Goal: Task Accomplishment & Management: Manage account settings

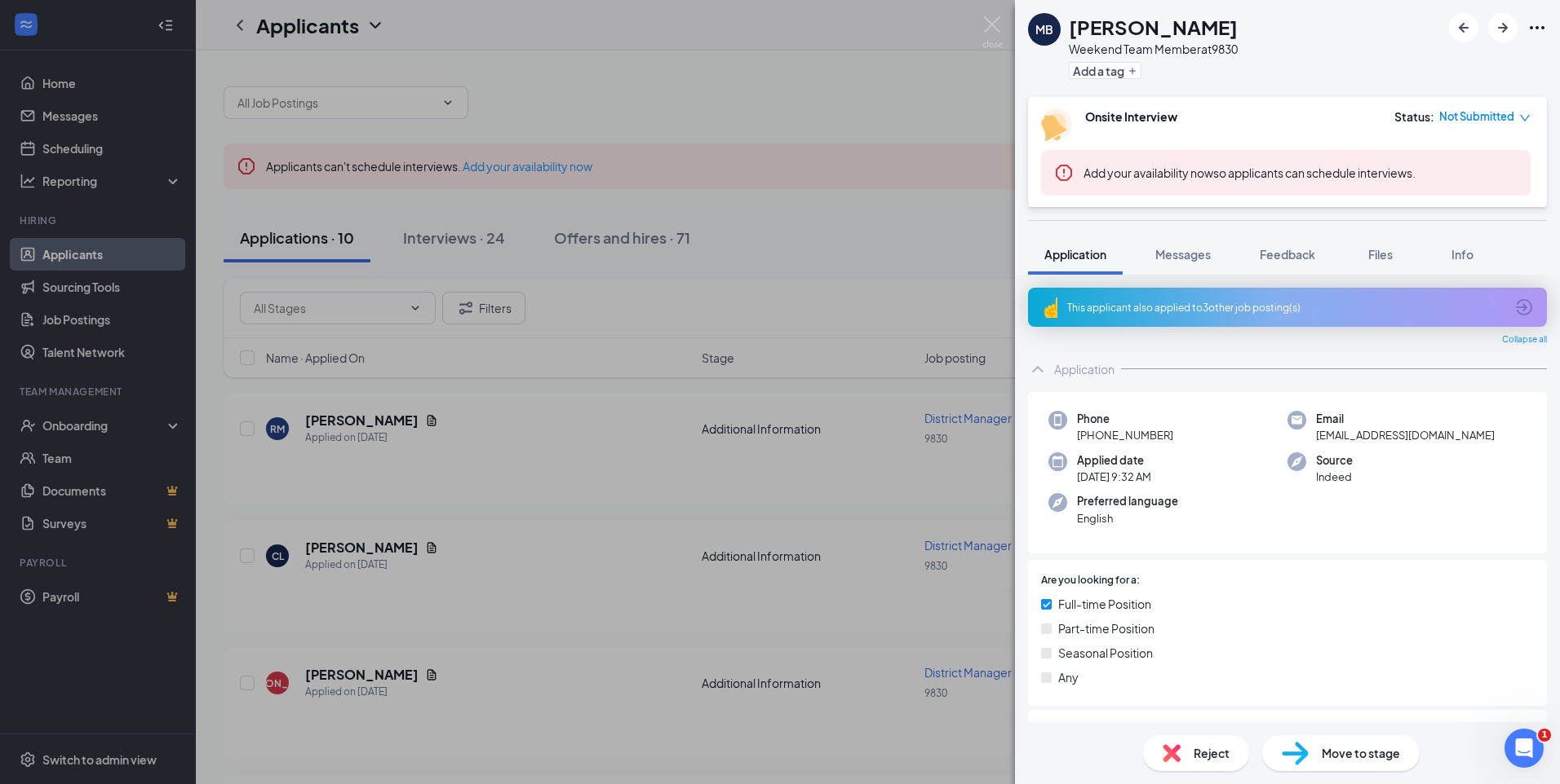
click at [464, 235] on div "MB [PERSON_NAME] Weekend Team Member at 9830 Add a tag Onsite Interview Status …" at bounding box center [780, 392] width 1560 height 784
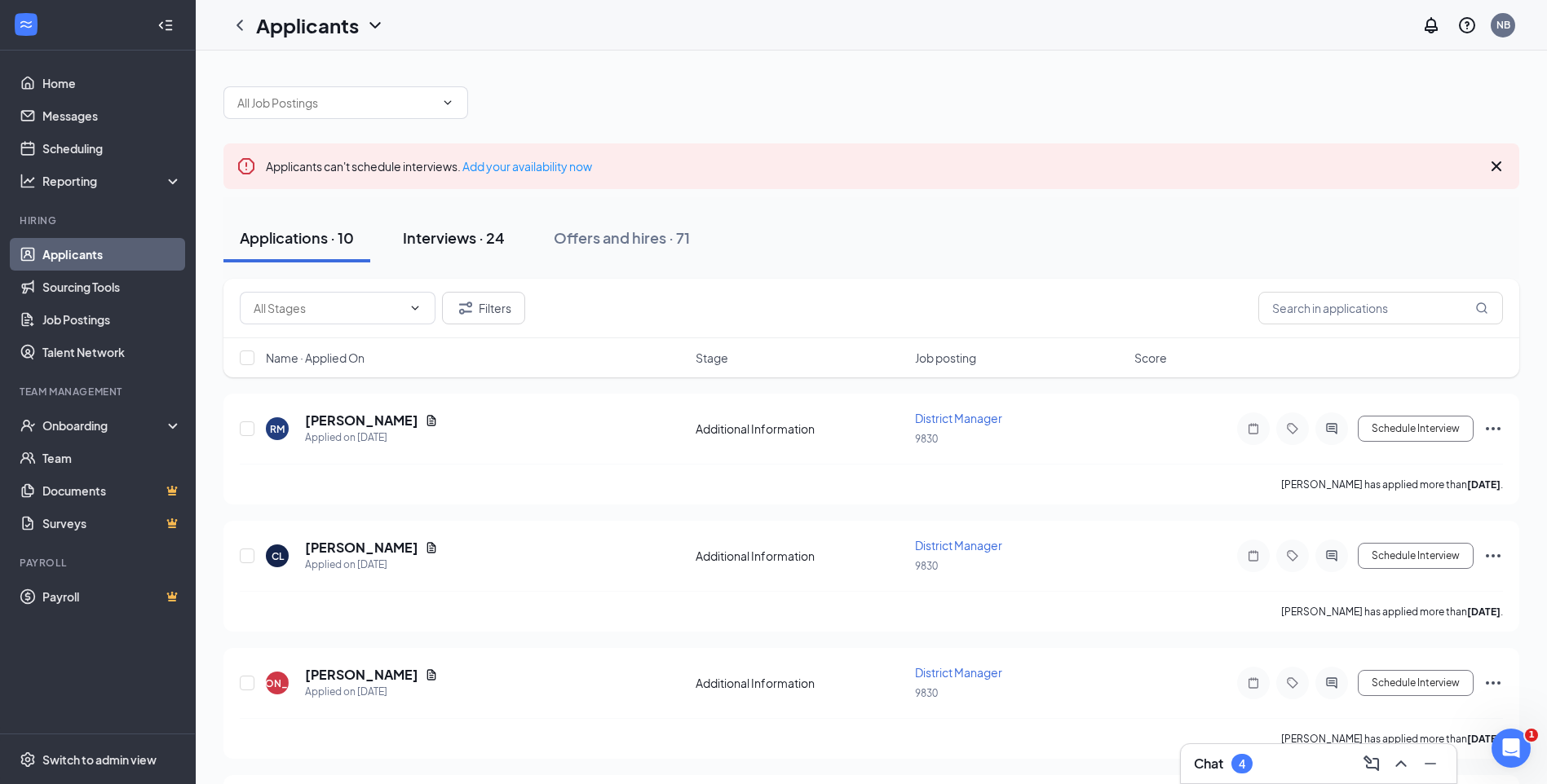
click at [466, 237] on div "Interviews · 24" at bounding box center [454, 238] width 102 height 21
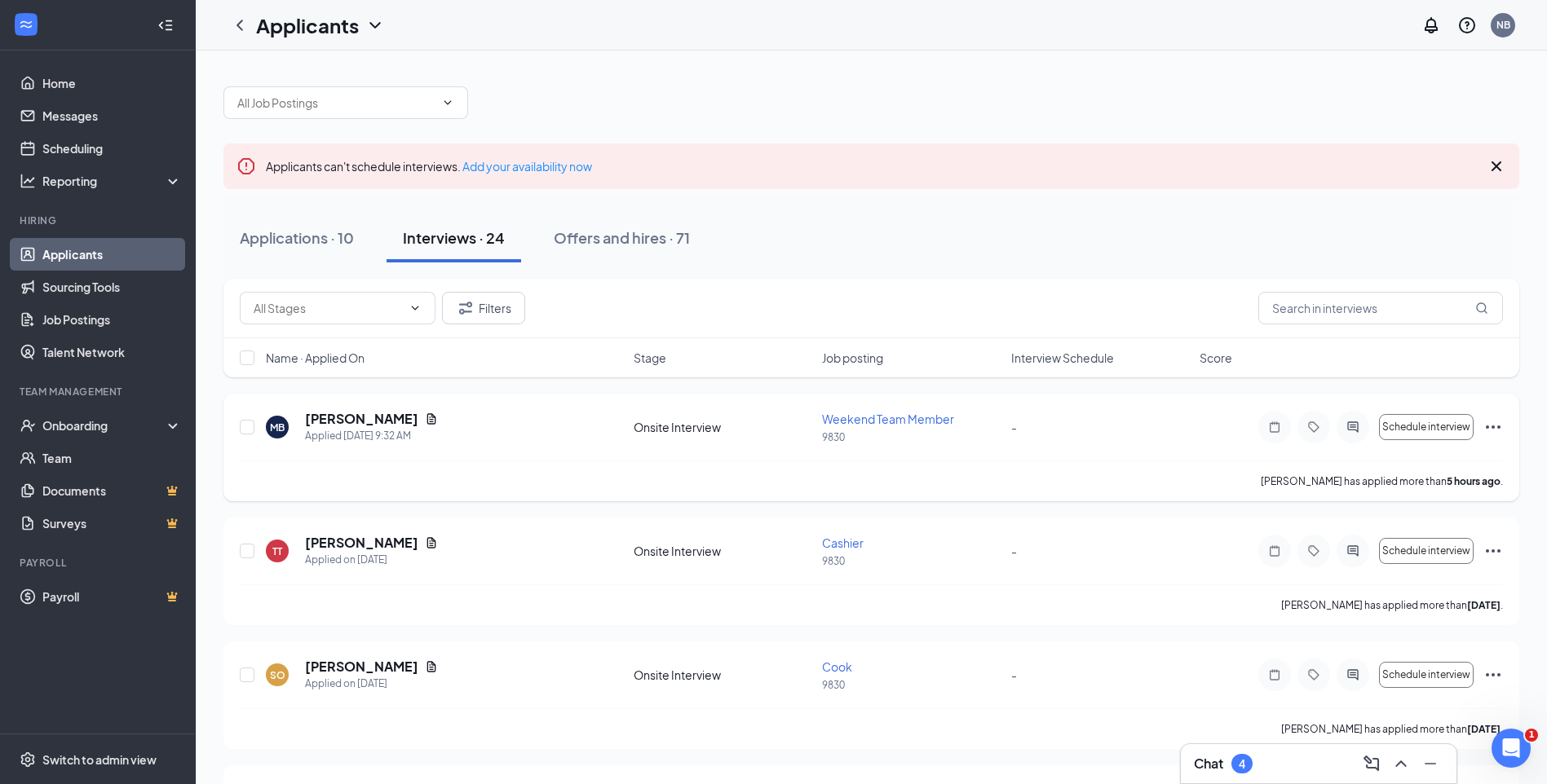
click at [1494, 427] on icon "Ellipses" at bounding box center [1493, 426] width 15 height 3
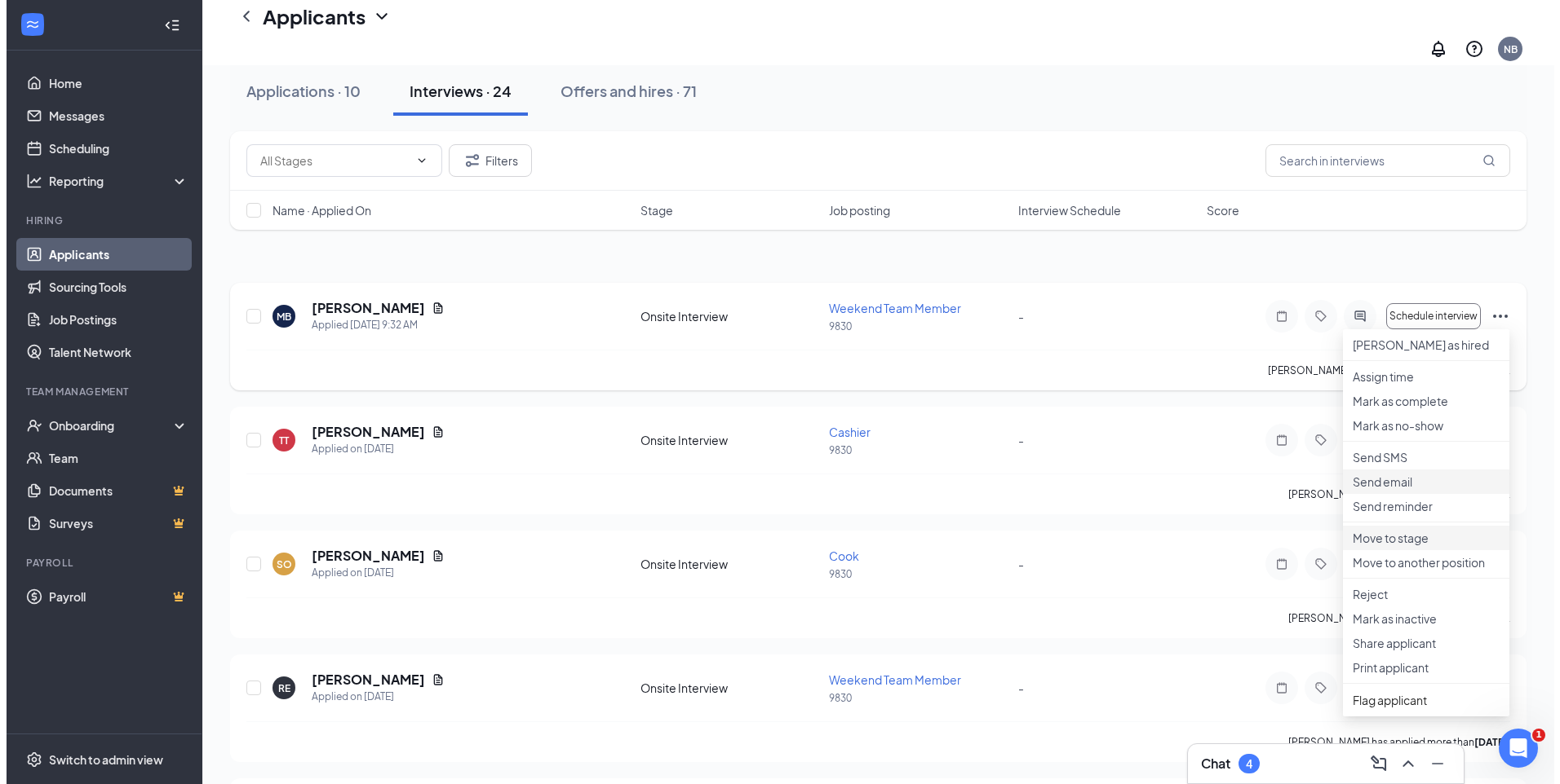
scroll to position [163, 0]
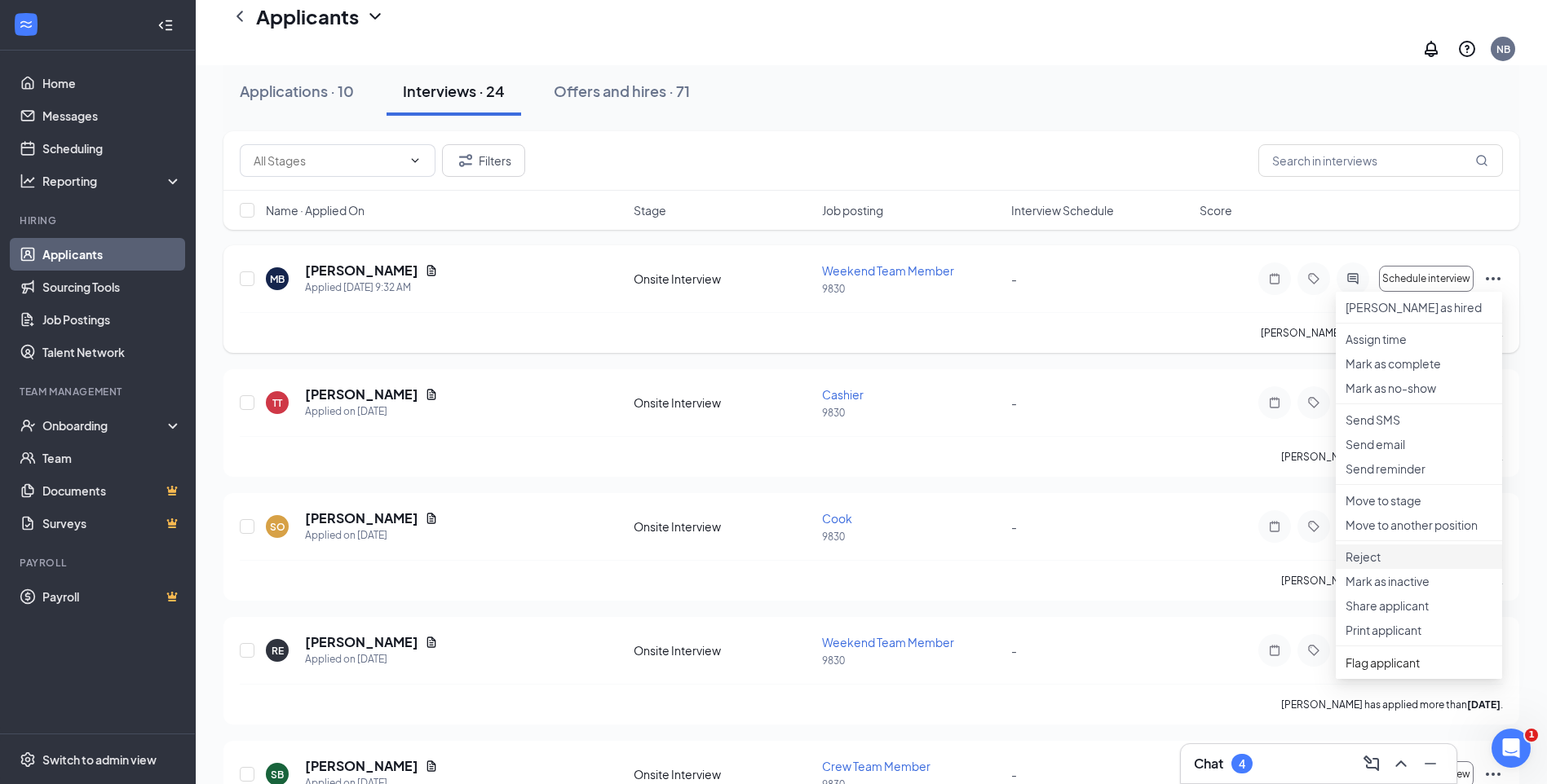
click at [1365, 565] on p "Reject" at bounding box center [1419, 556] width 147 height 17
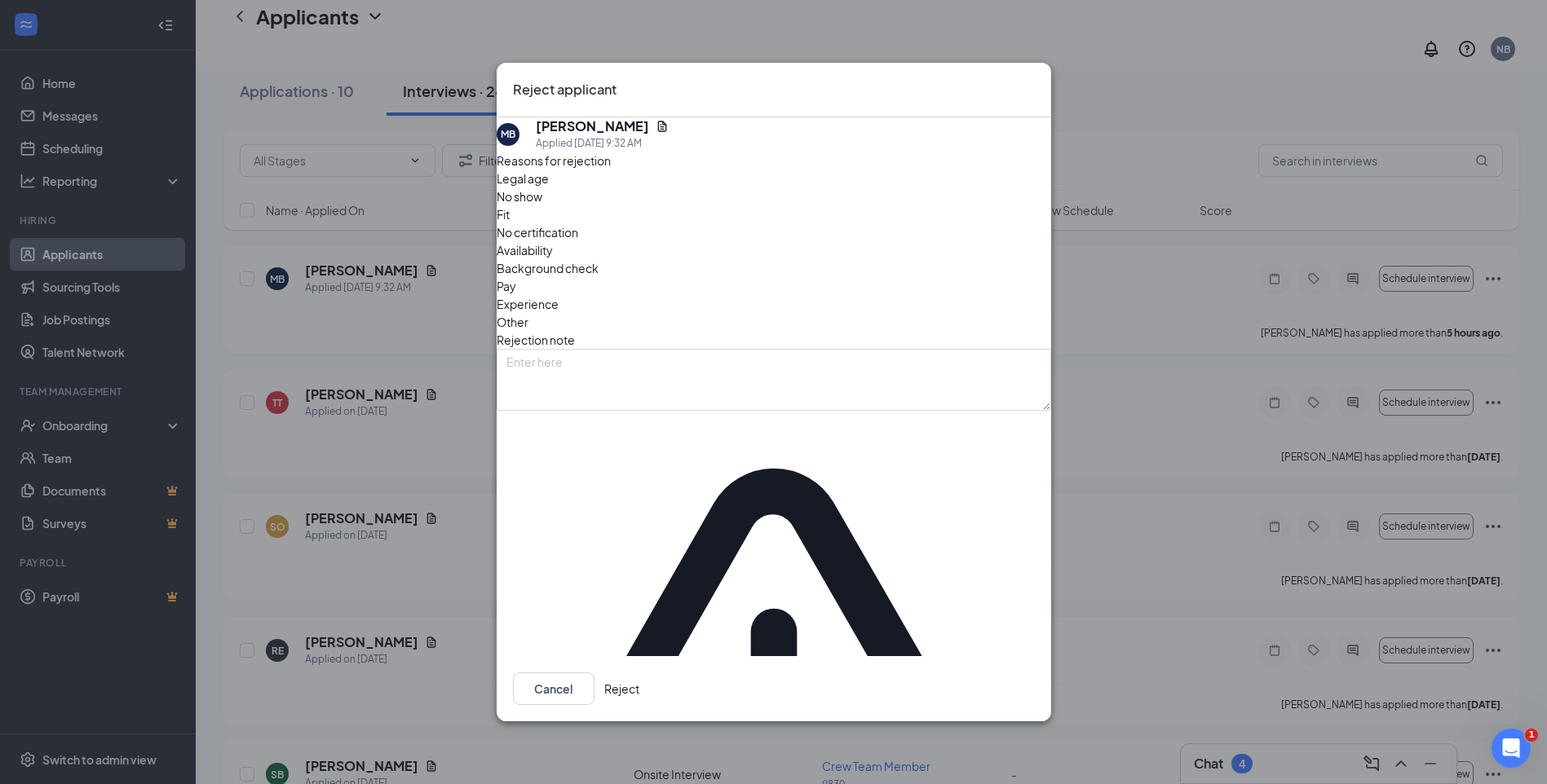
click at [640, 673] on button "Reject" at bounding box center [622, 688] width 35 height 32
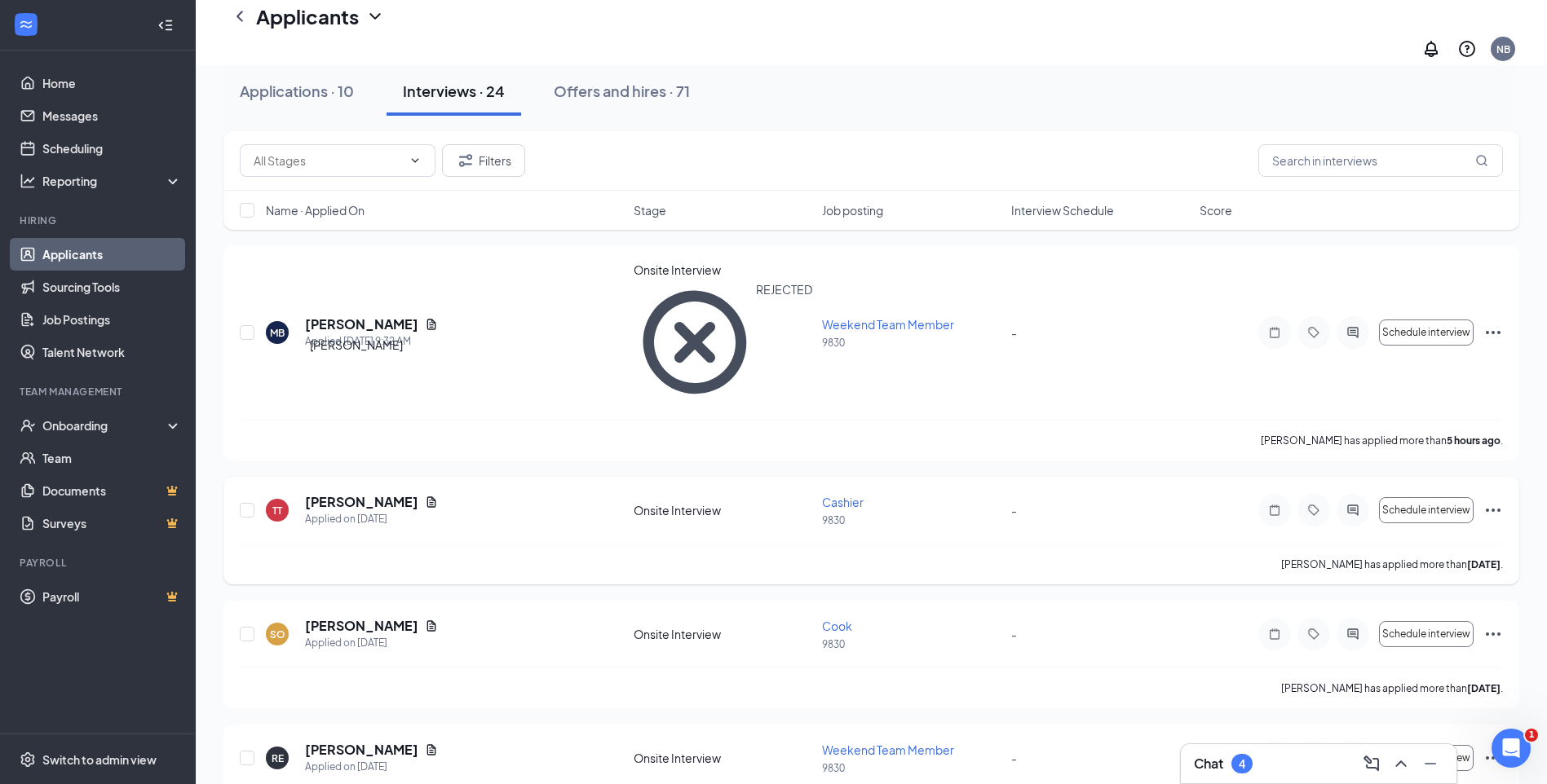
click at [352, 494] on h5 "[PERSON_NAME]" at bounding box center [362, 502] width 113 height 18
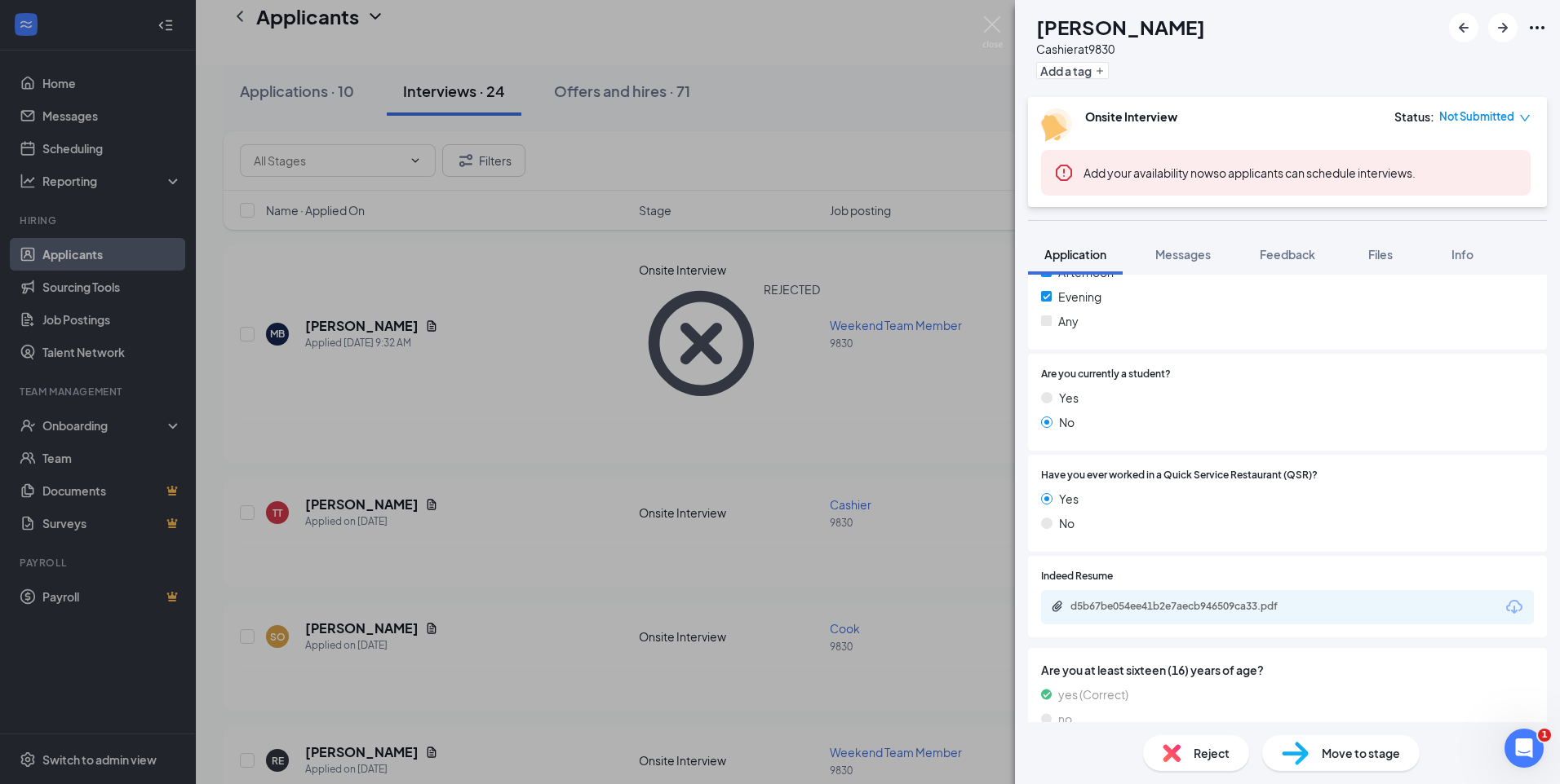
scroll to position [490, 0]
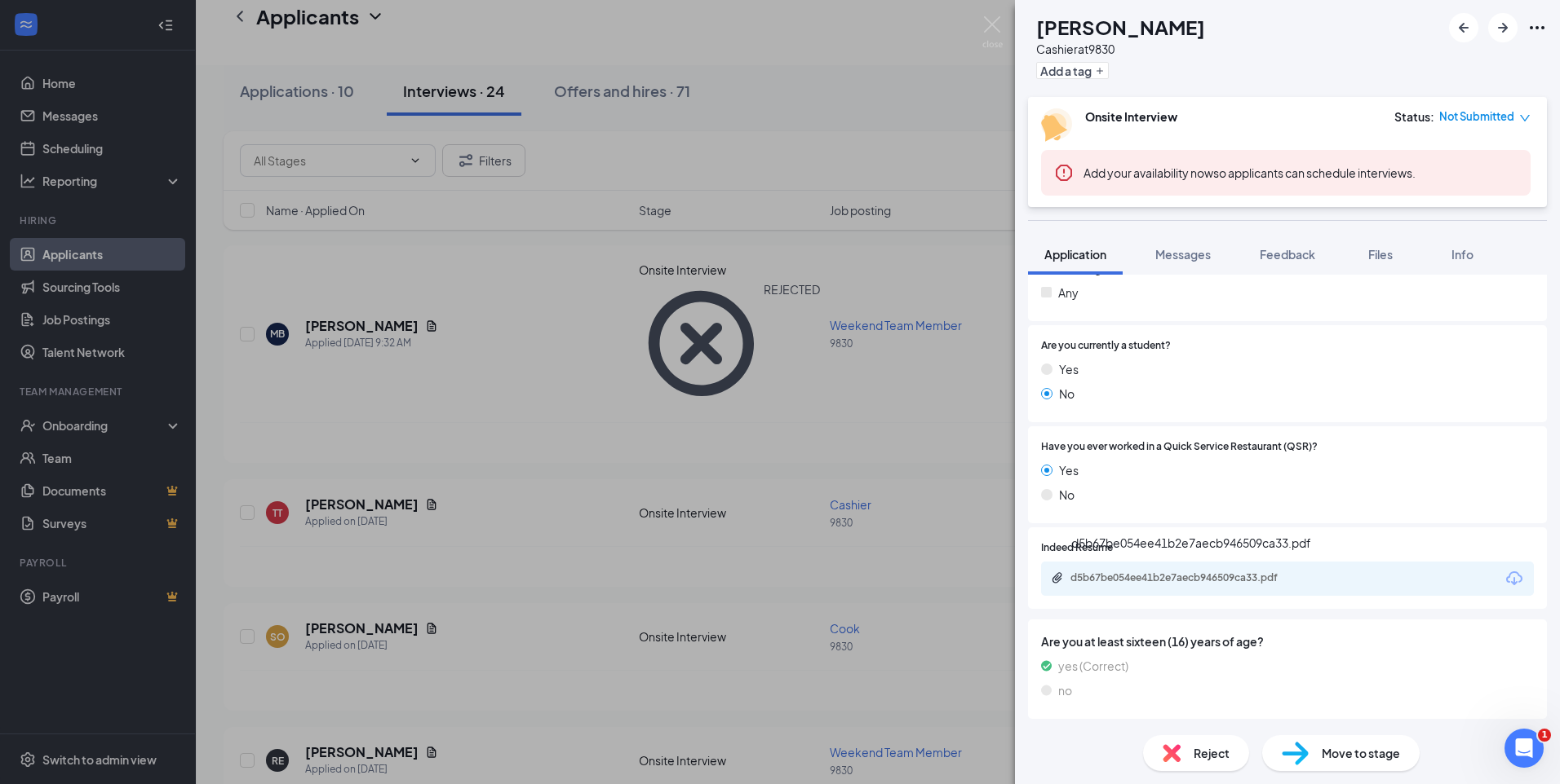
click at [1189, 579] on div "d5b67be054ee41b2e7aecb946509ca33.pdf" at bounding box center [1184, 578] width 229 height 13
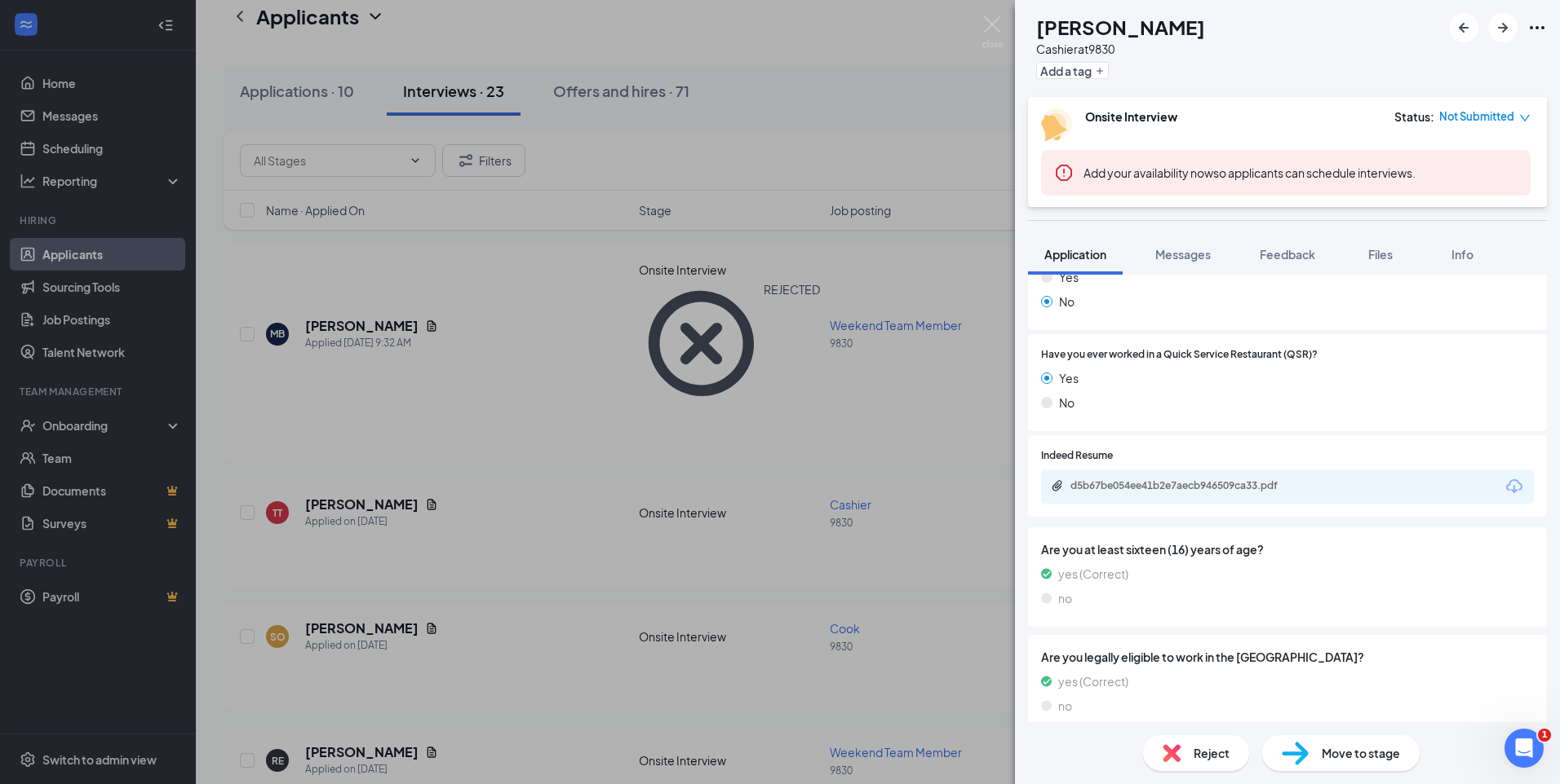
scroll to position [597, 0]
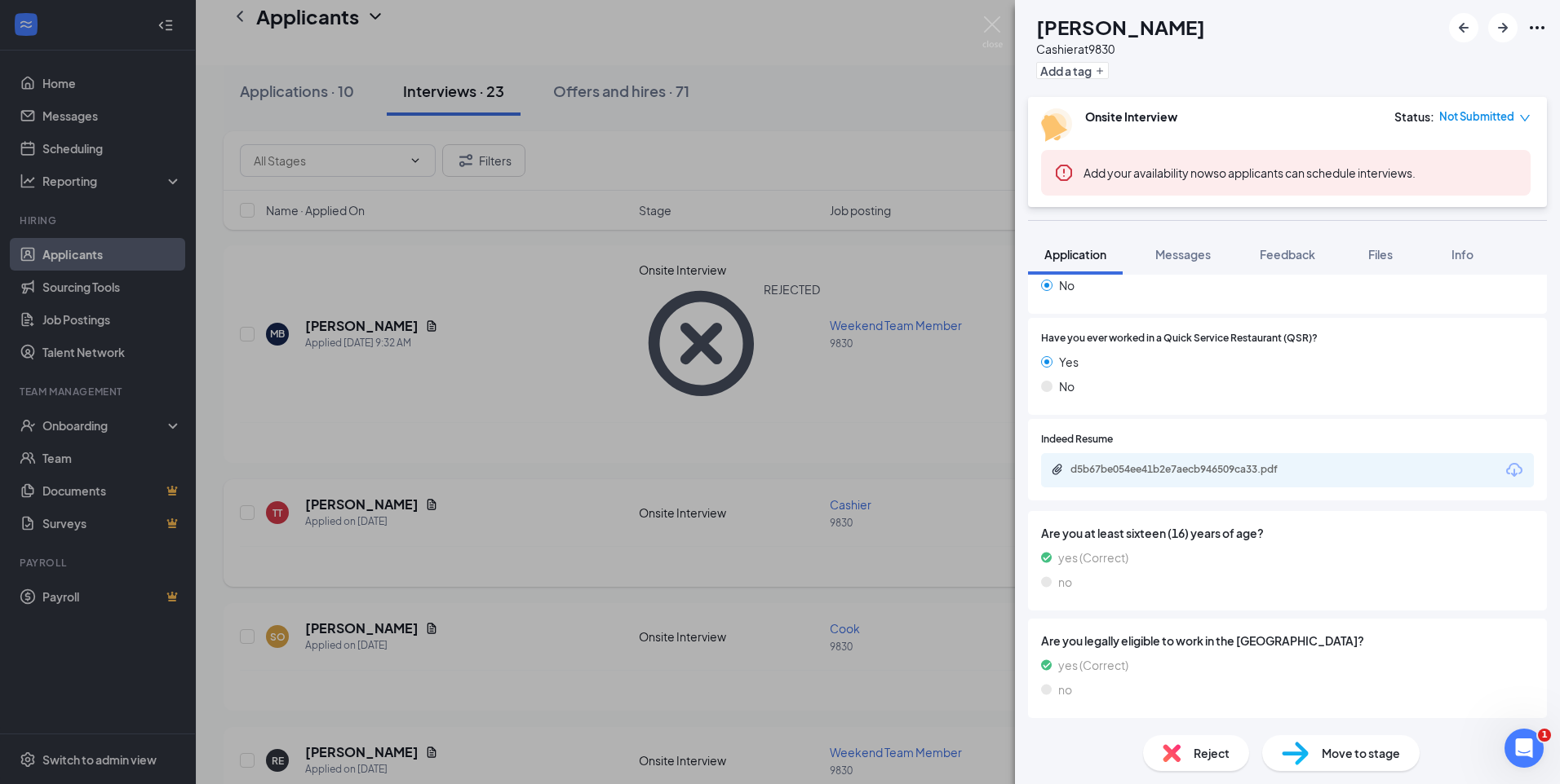
drag, startPoint x: 527, startPoint y: 342, endPoint x: 514, endPoint y: 364, distance: 25.6
click at [527, 343] on div "TT [PERSON_NAME] Cashier at 9830 Add a tag Onsite Interview Status : Not Submit…" at bounding box center [780, 392] width 1560 height 784
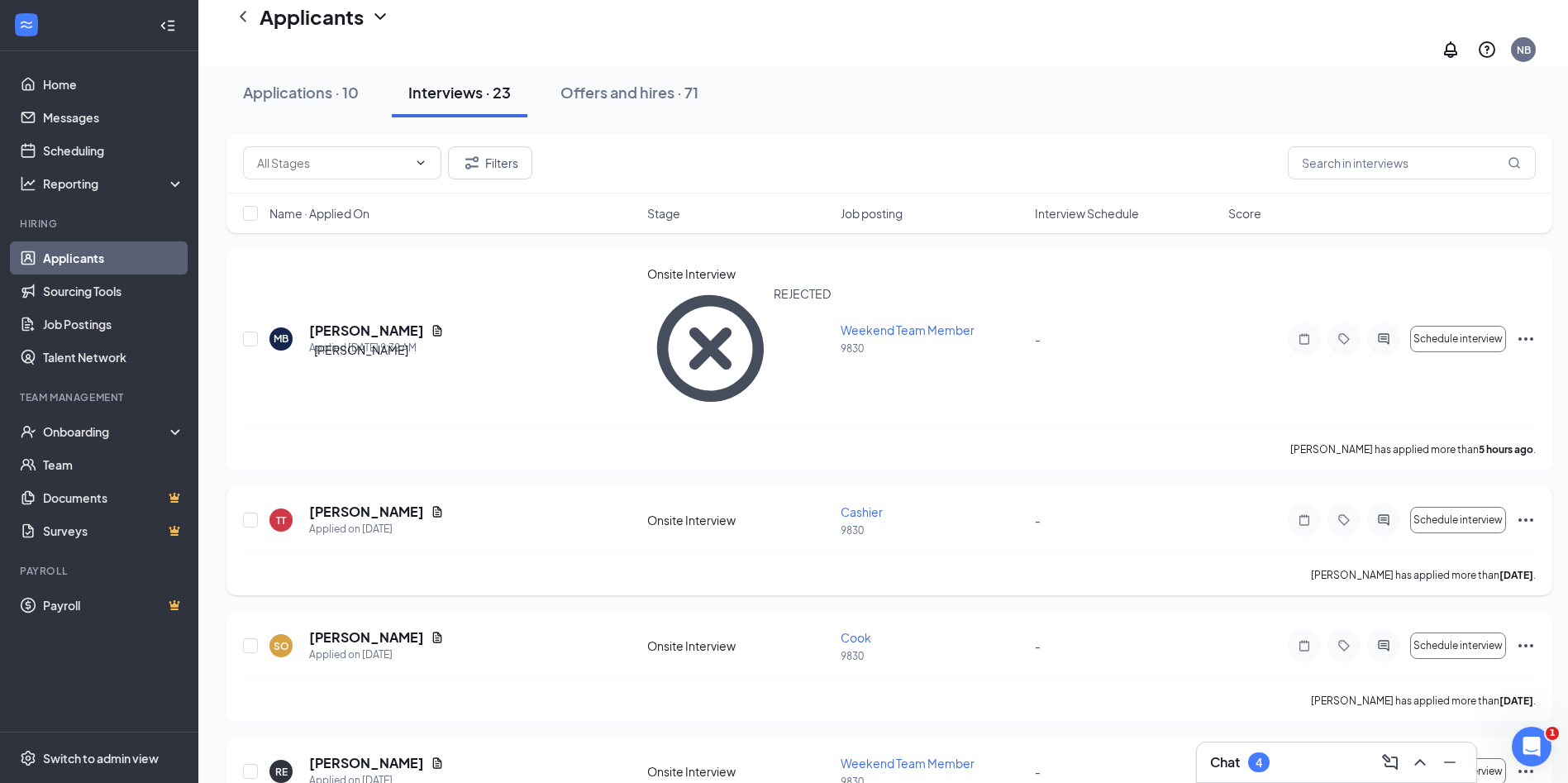
click at [365, 503] on h5 "[PERSON_NAME]" at bounding box center [367, 511] width 115 height 18
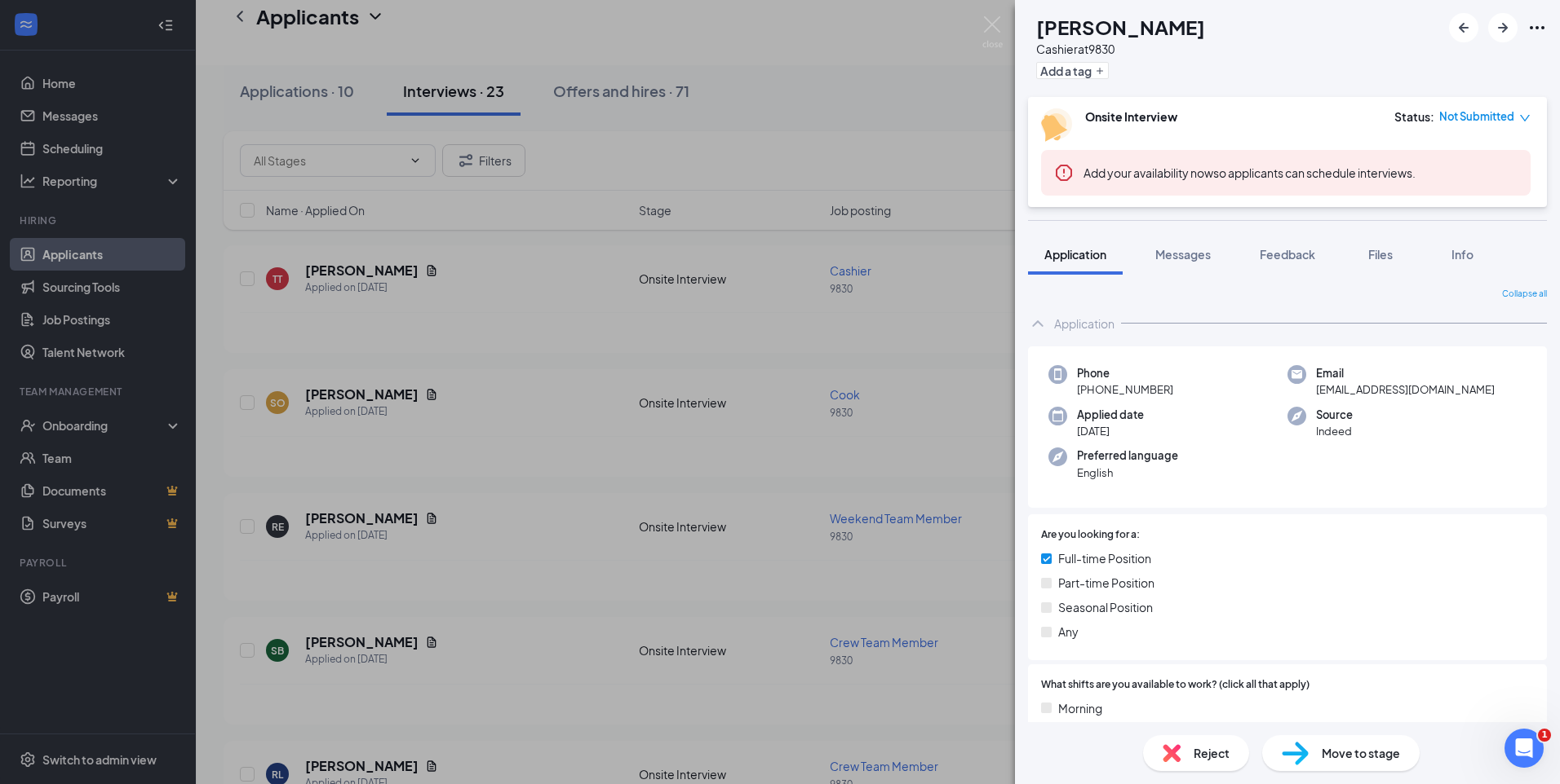
click at [523, 359] on div "TT [PERSON_NAME] Cashier at 9830 Add a tag Onsite Interview Status : Not Submit…" at bounding box center [780, 392] width 1560 height 784
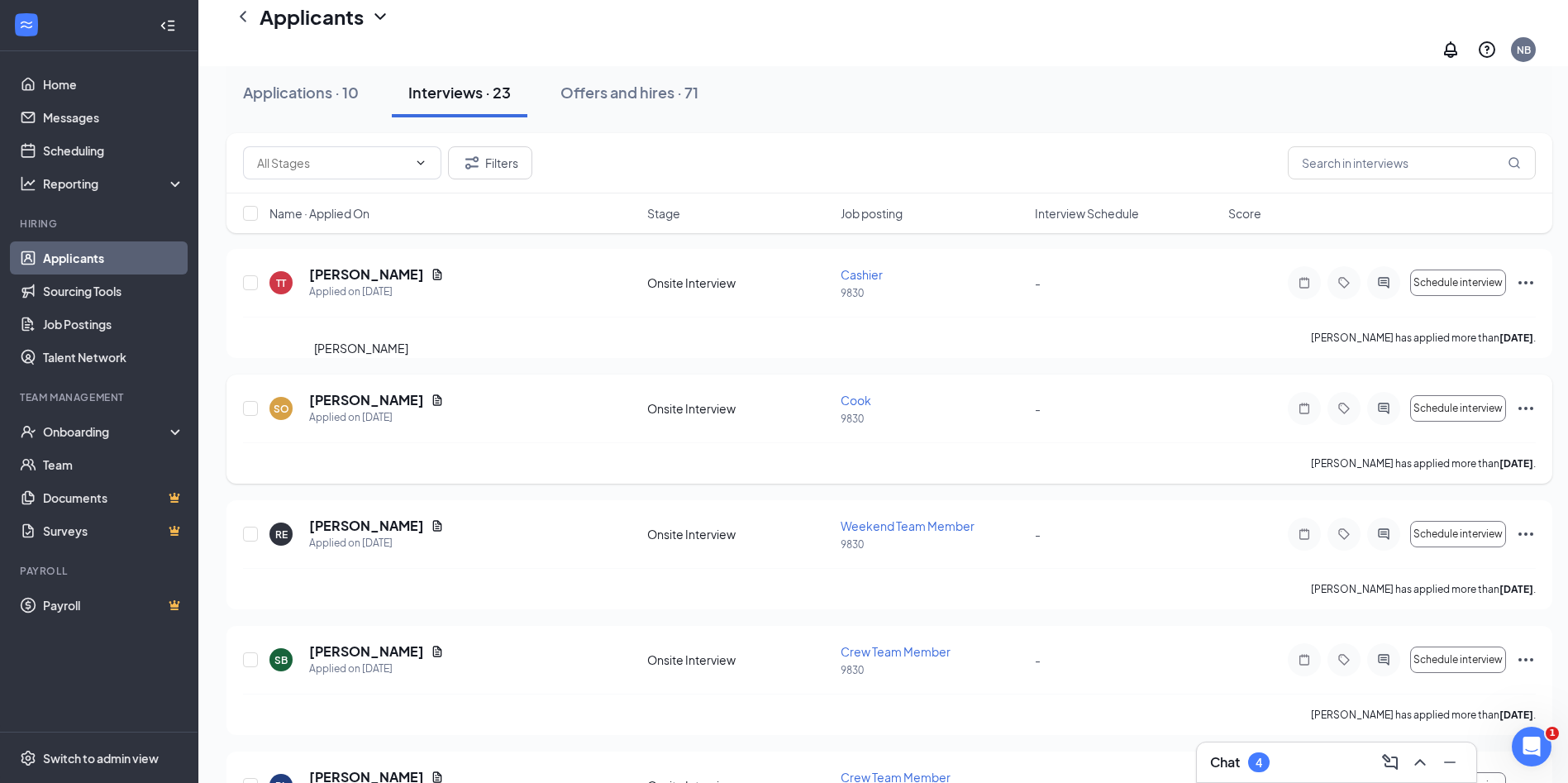
click at [370, 392] on h5 "[PERSON_NAME]" at bounding box center [367, 400] width 115 height 18
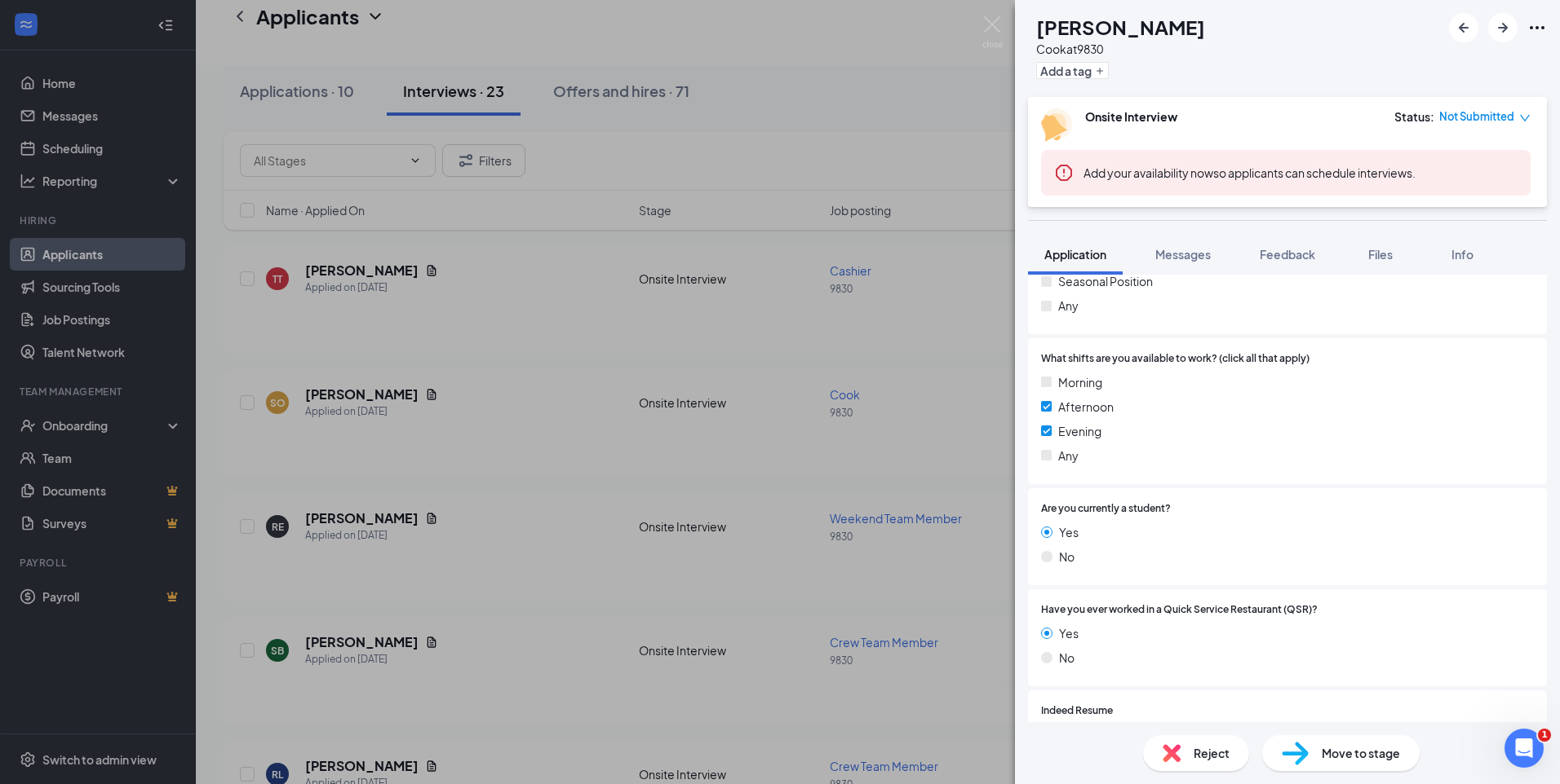
scroll to position [408, 0]
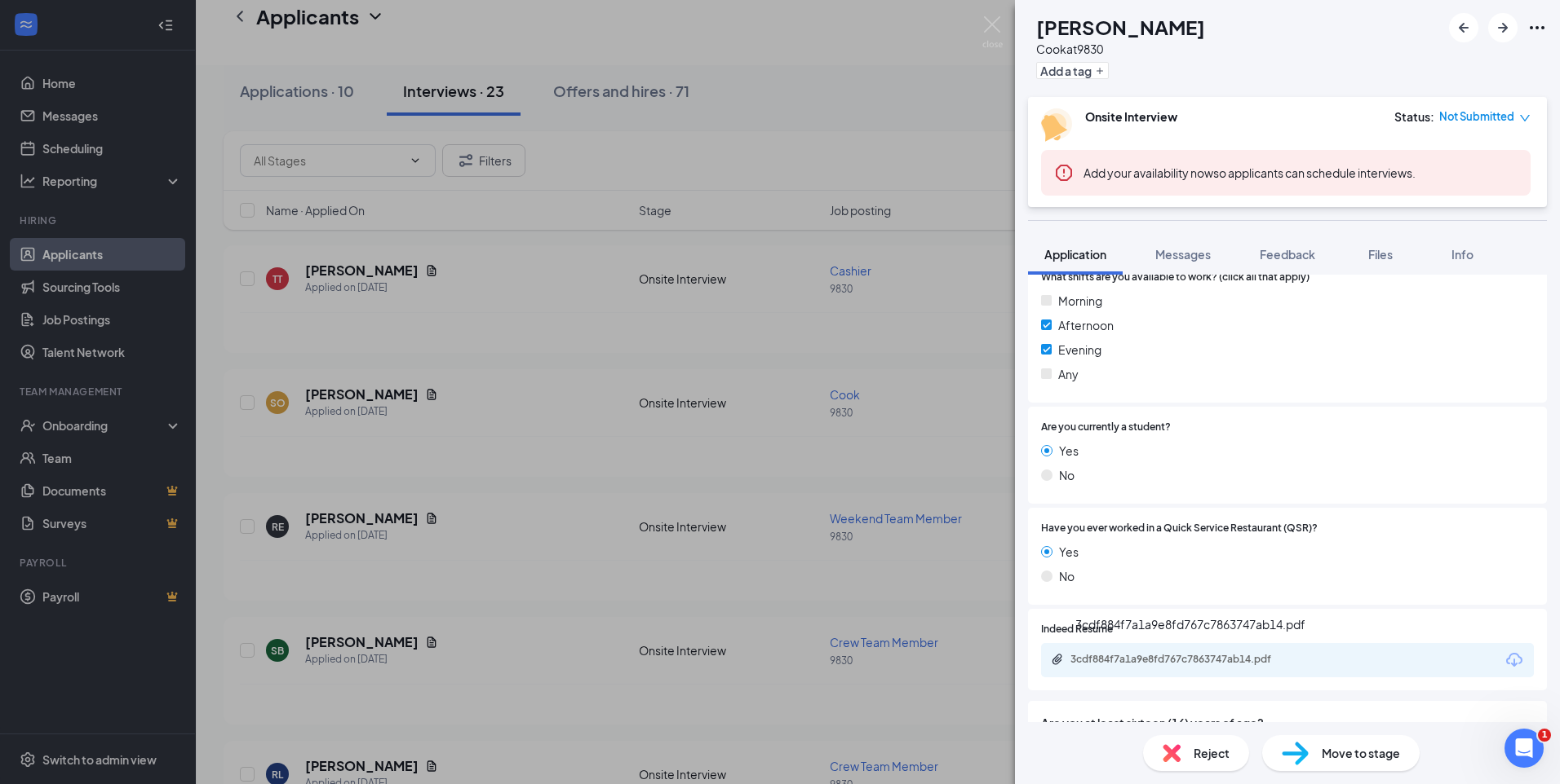
click at [1117, 661] on div "3cdf884f7a1a9e8fd767c7863747ab14.pdf" at bounding box center [1184, 659] width 229 height 13
click at [485, 350] on div "SO [PERSON_NAME] at 9830 Add a tag Onsite Interview Status : Not Submitted Add …" at bounding box center [780, 392] width 1560 height 784
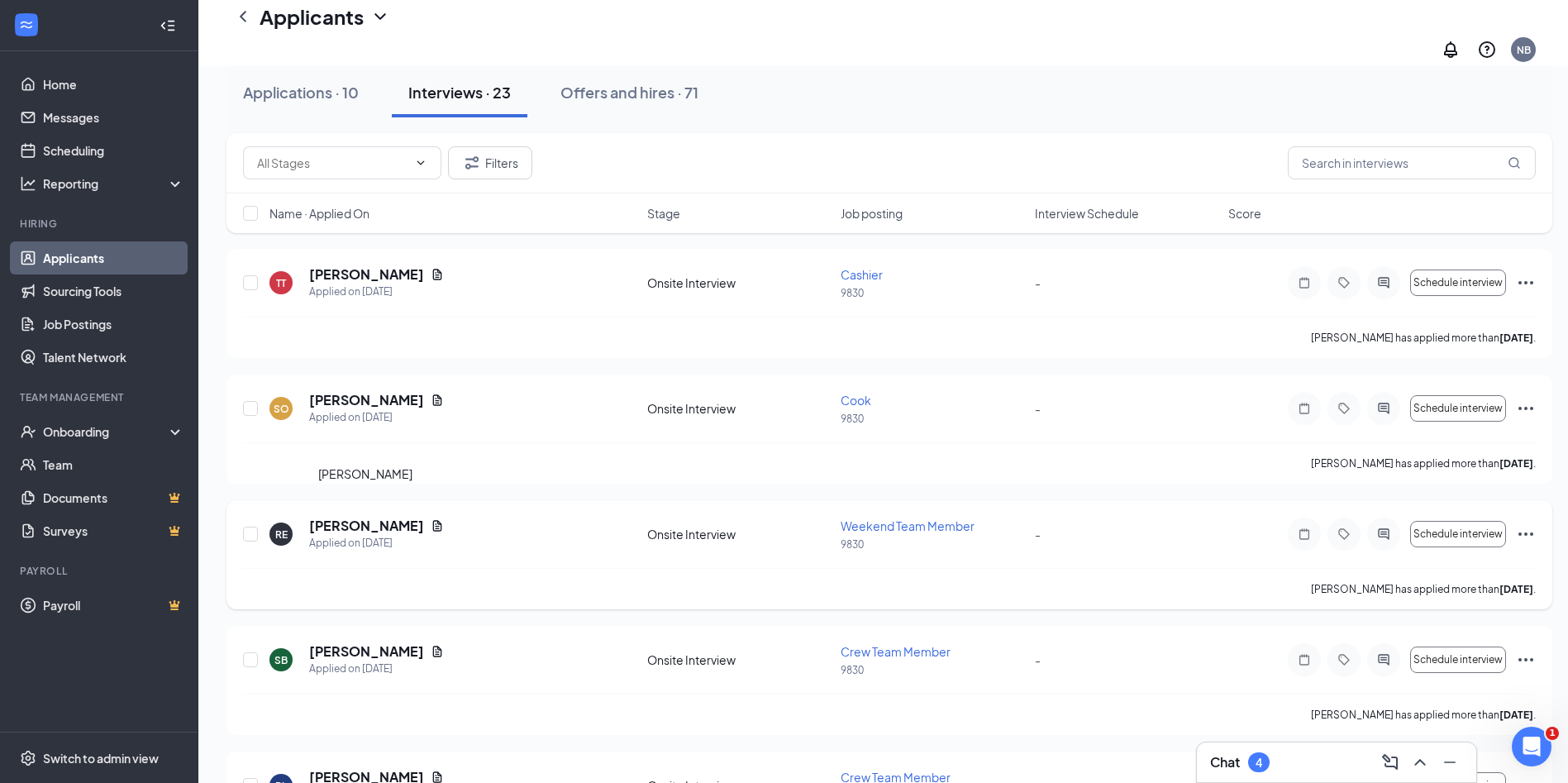
click at [392, 518] on h5 "[PERSON_NAME]" at bounding box center [367, 525] width 115 height 18
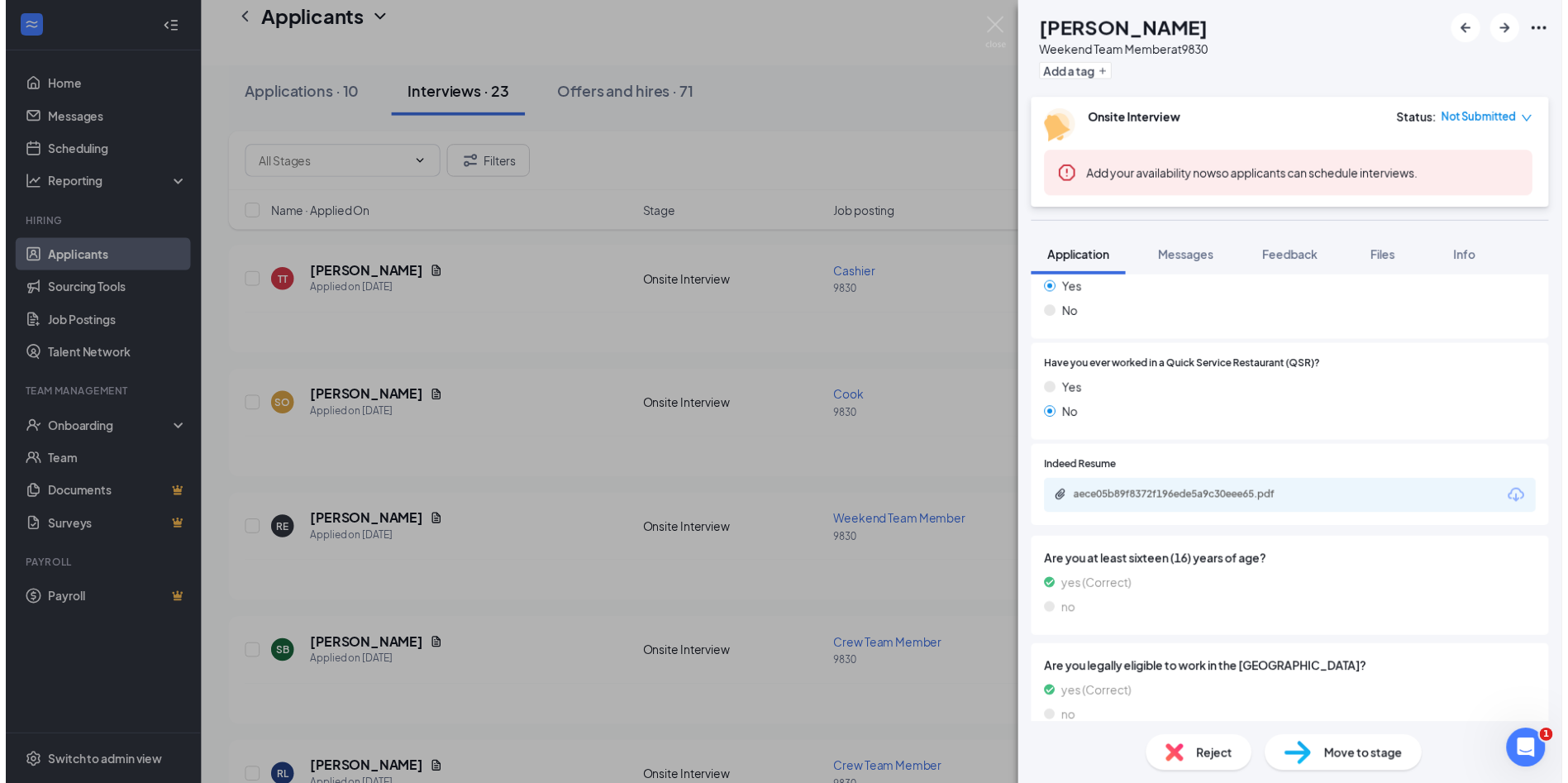
scroll to position [652, 0]
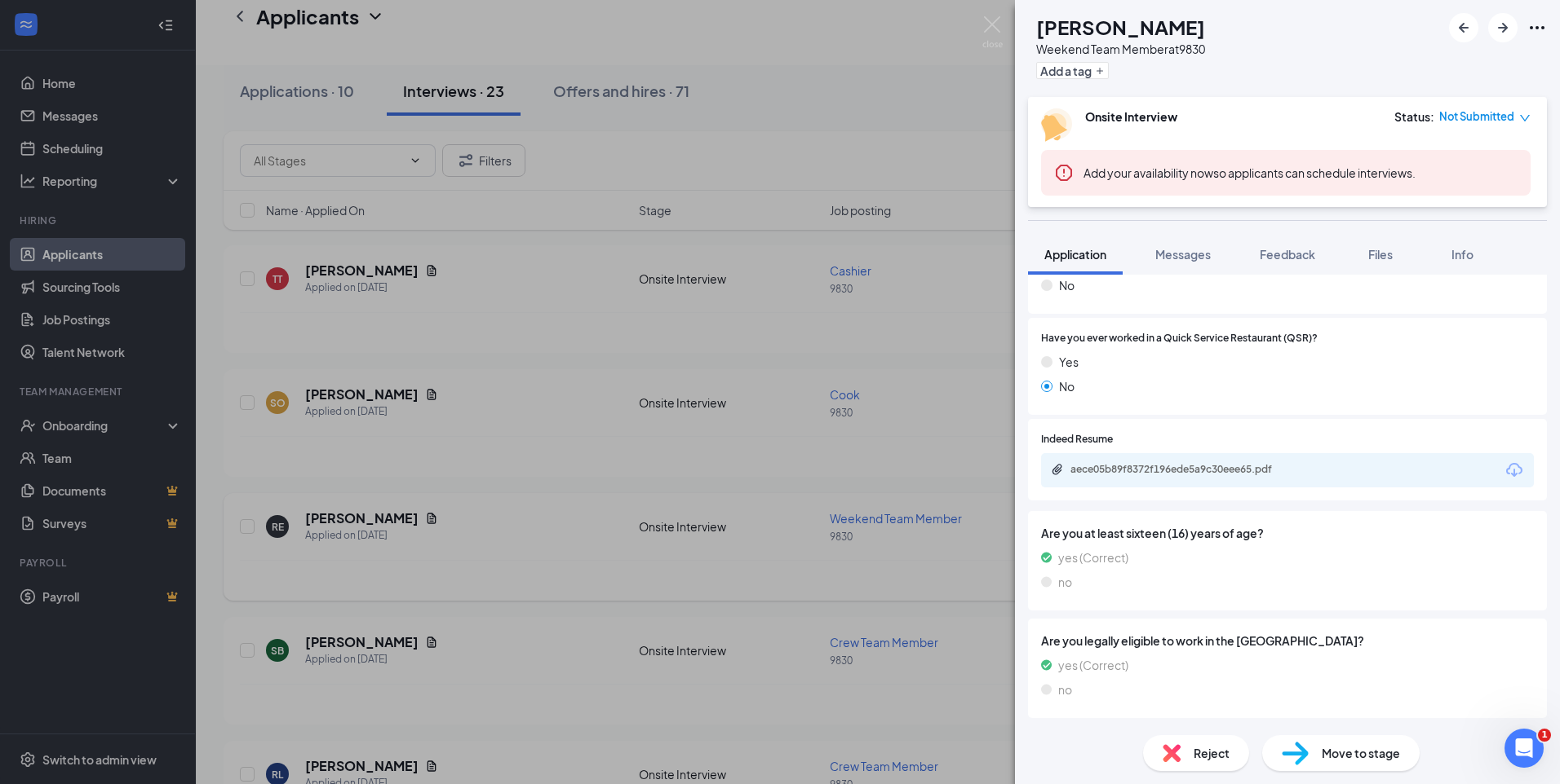
drag, startPoint x: 814, startPoint y: 590, endPoint x: 804, endPoint y: 586, distance: 10.8
click at [813, 590] on div "RE [PERSON_NAME] Weekend Team Member at 9830 Add a tag Onsite Interview Status …" at bounding box center [780, 392] width 1560 height 784
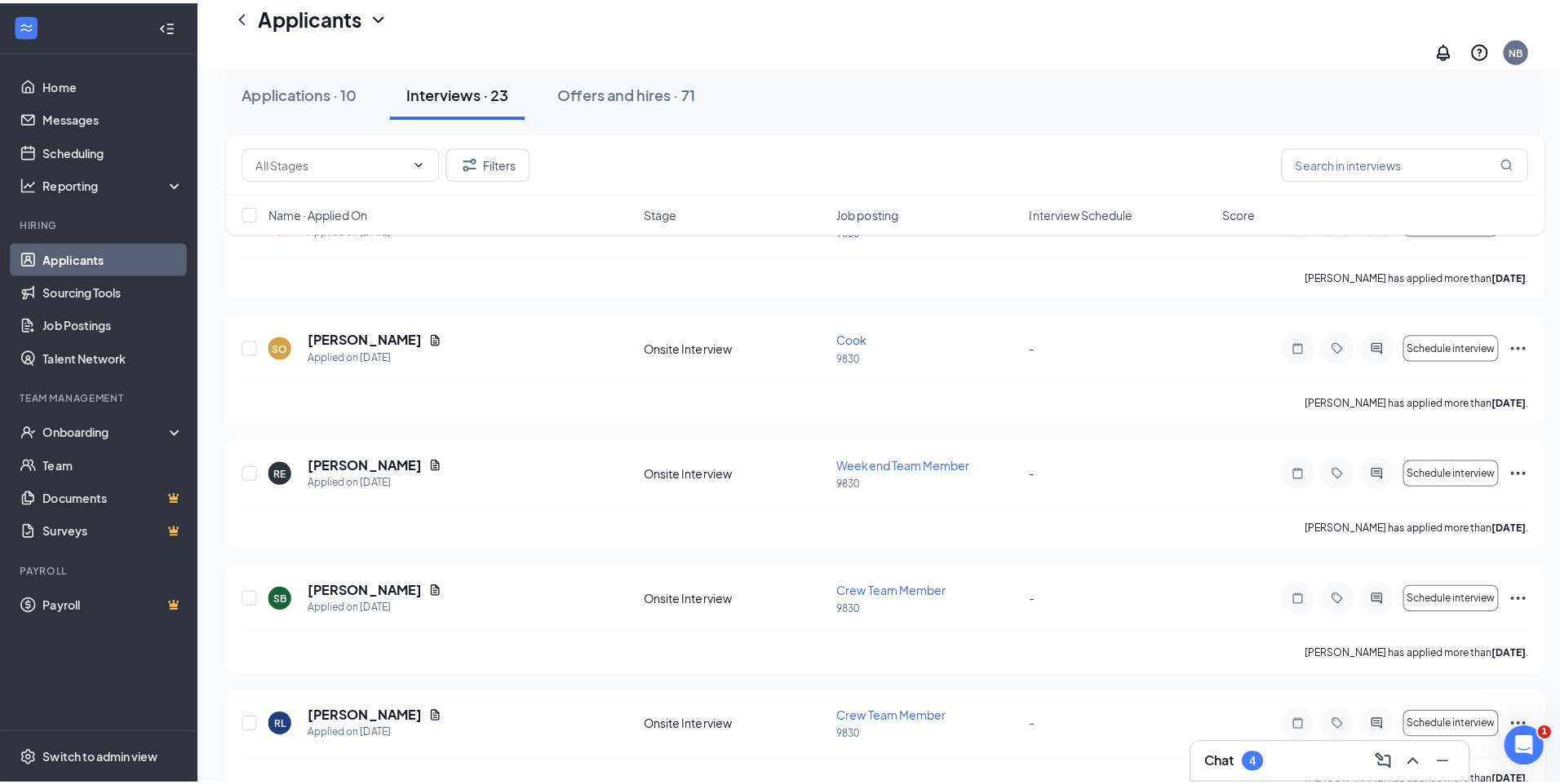
scroll to position [327, 0]
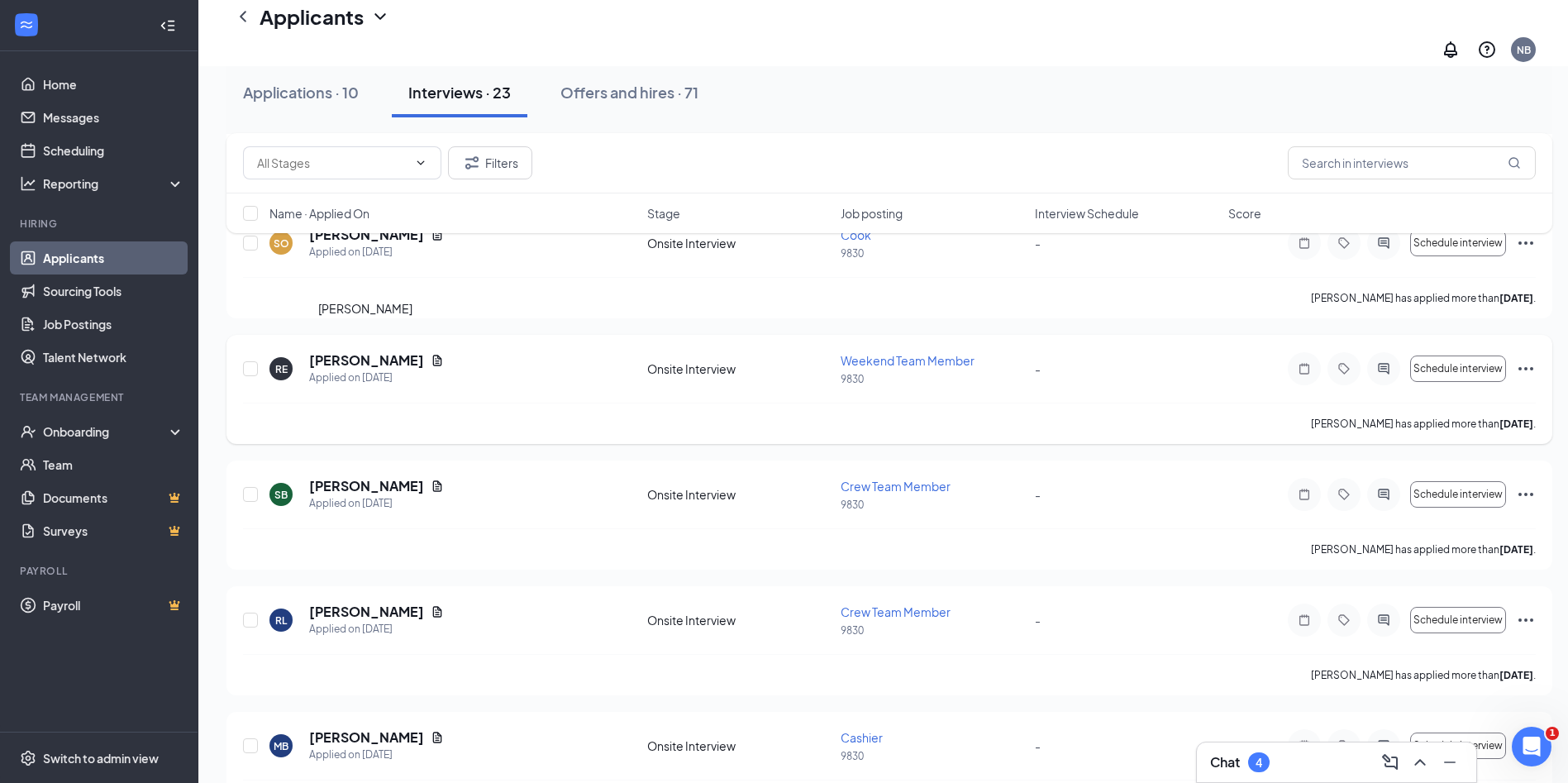
click at [379, 353] on h5 "[PERSON_NAME]" at bounding box center [367, 361] width 115 height 18
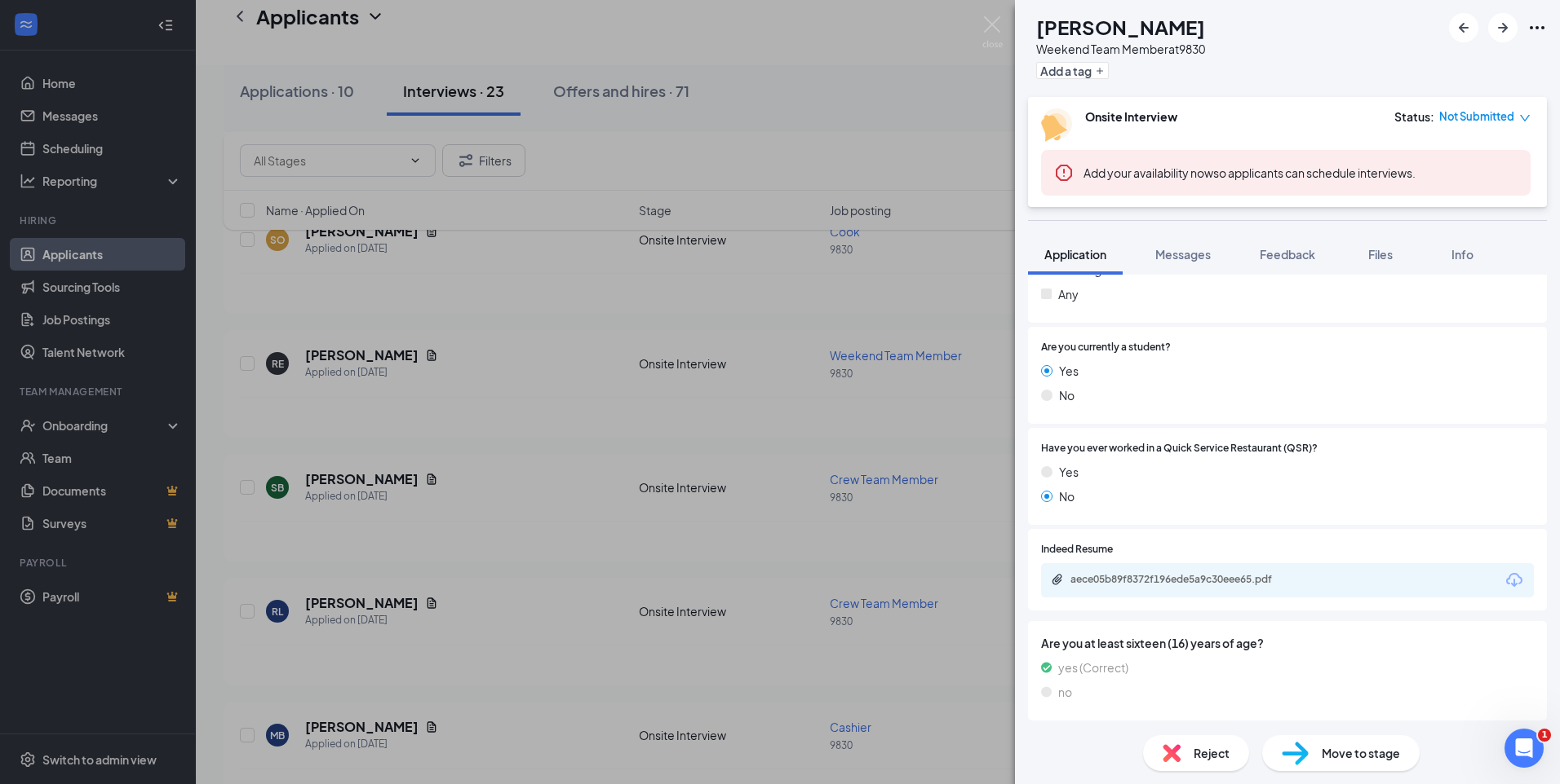
scroll to position [571, 0]
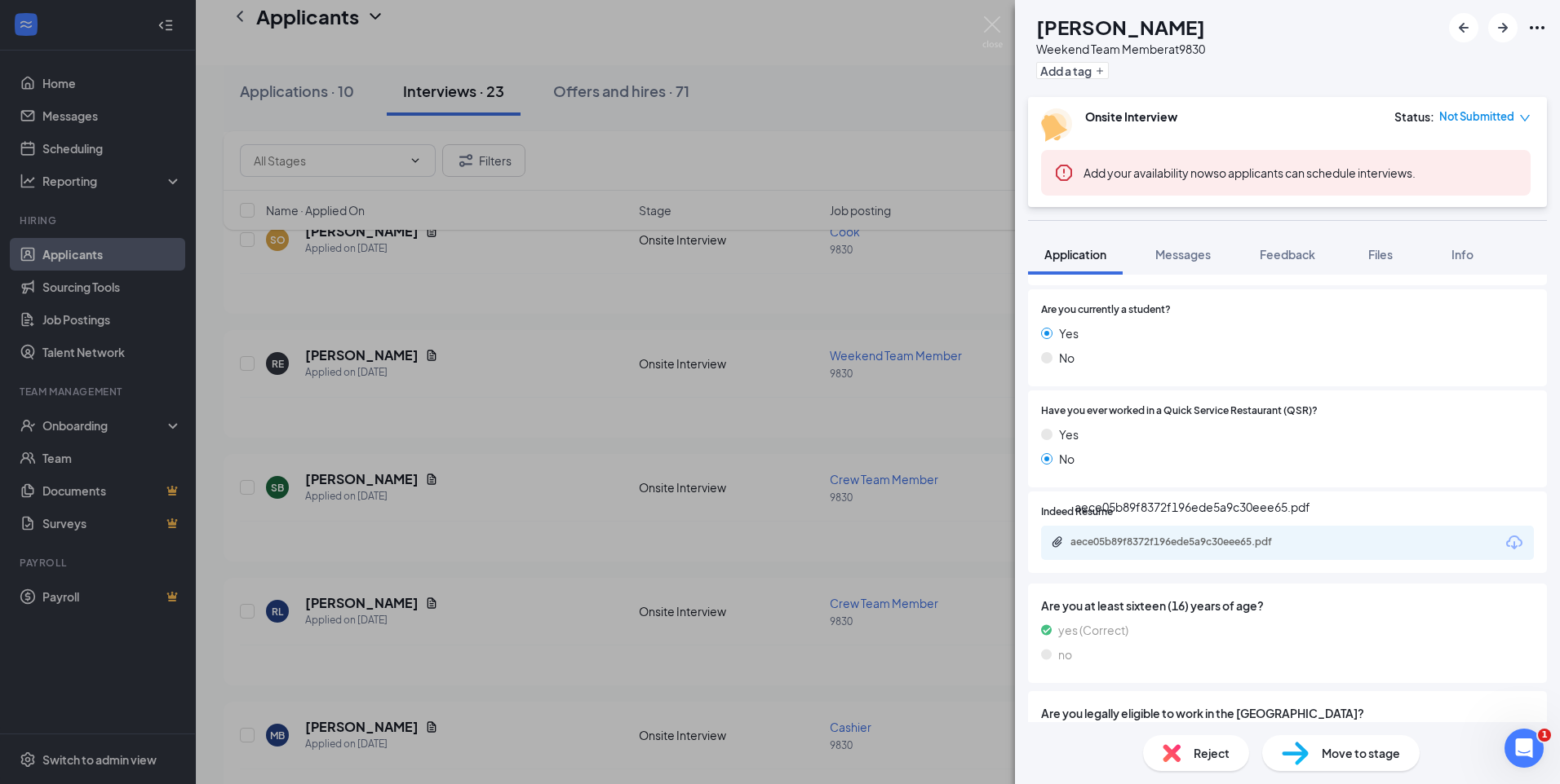
click at [1087, 538] on div "aece05b89f8372f196ede5a9c30eee65.pdf" at bounding box center [1184, 542] width 229 height 13
click at [537, 500] on div "RE [PERSON_NAME] Weekend Team Member at 9830 Add a tag Onsite Interview Status …" at bounding box center [780, 392] width 1560 height 784
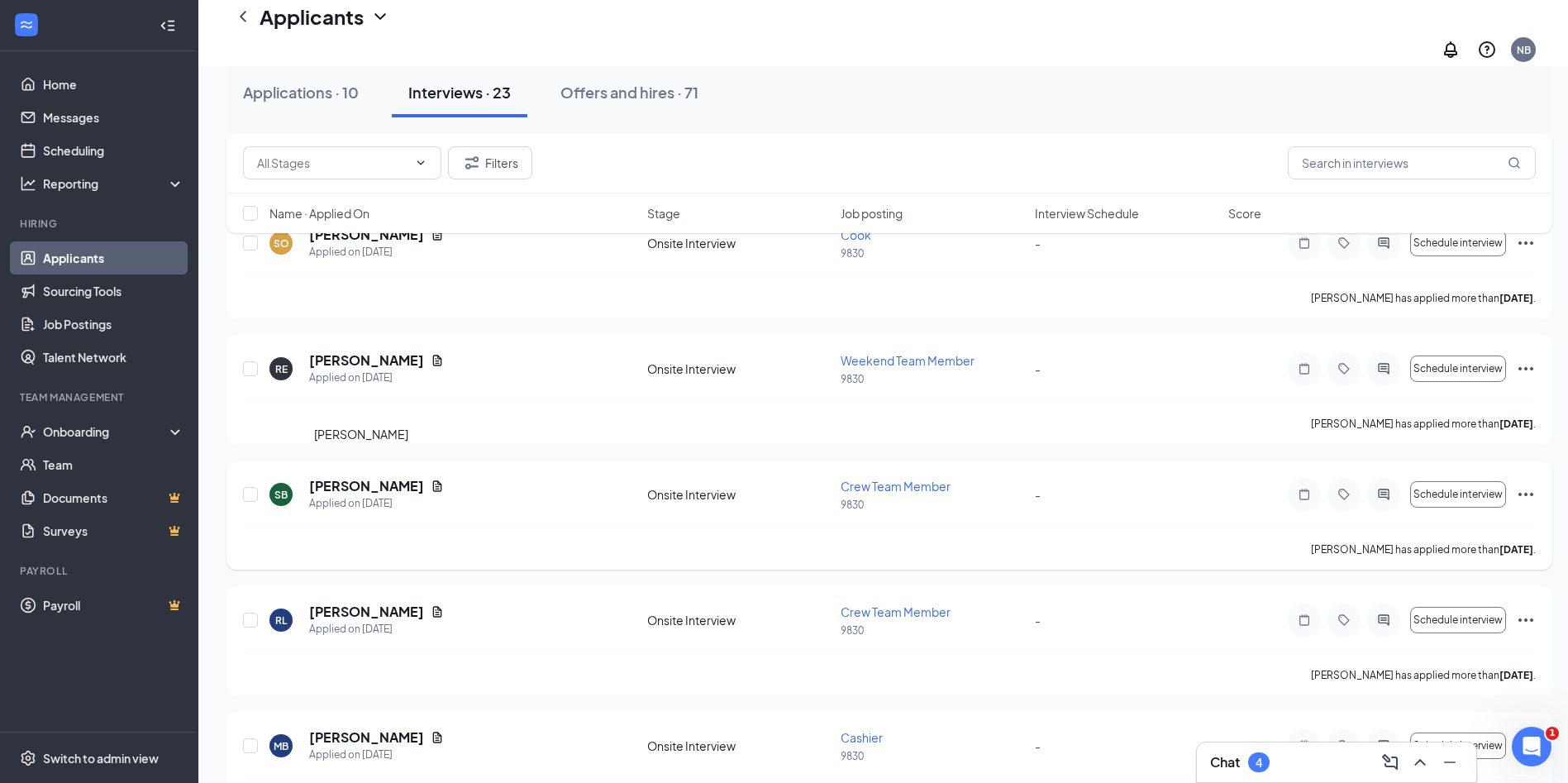
click at [357, 477] on h5 "[PERSON_NAME]" at bounding box center [367, 486] width 115 height 18
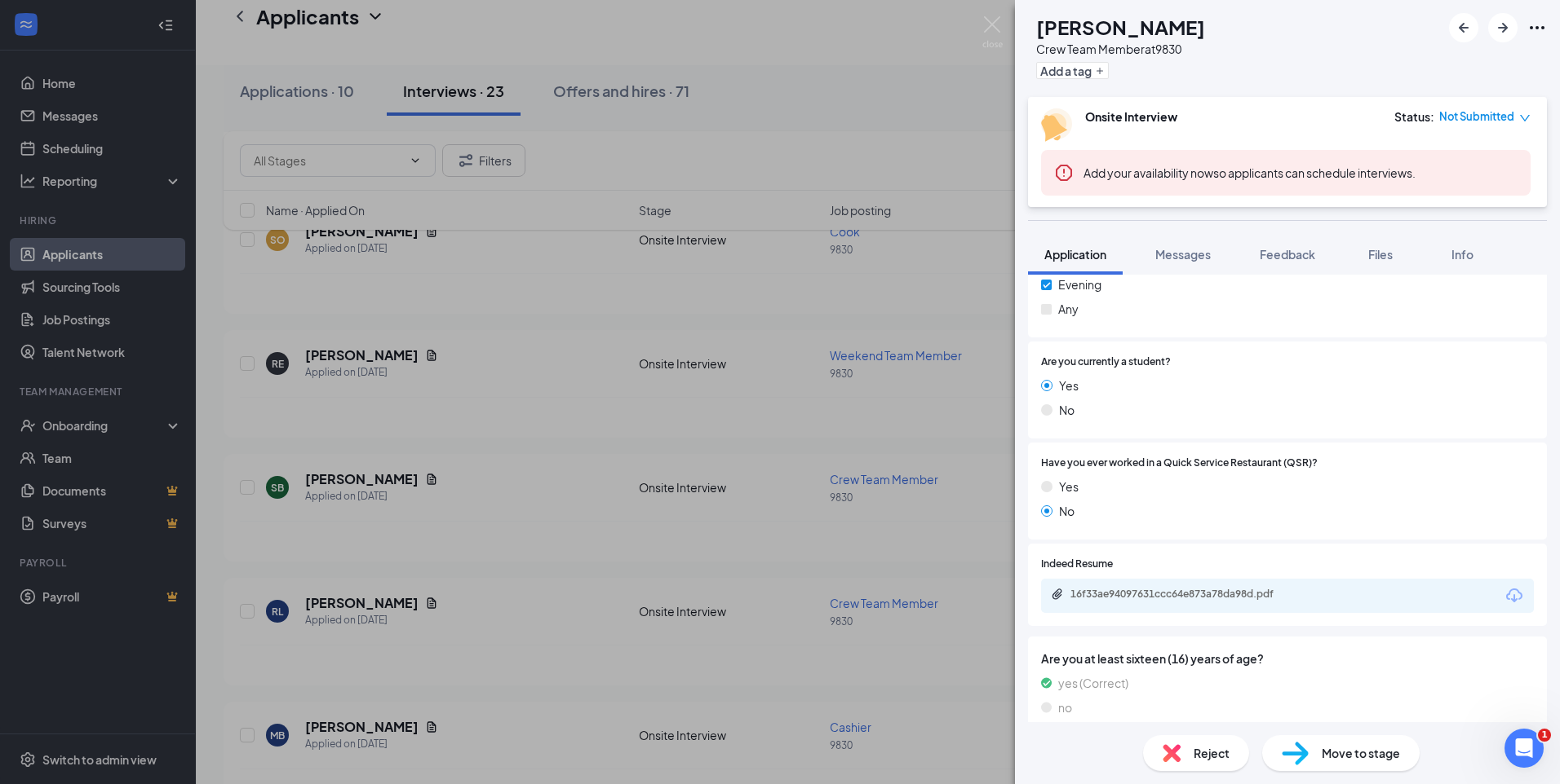
scroll to position [571, 0]
